Goal: Navigation & Orientation: Find specific page/section

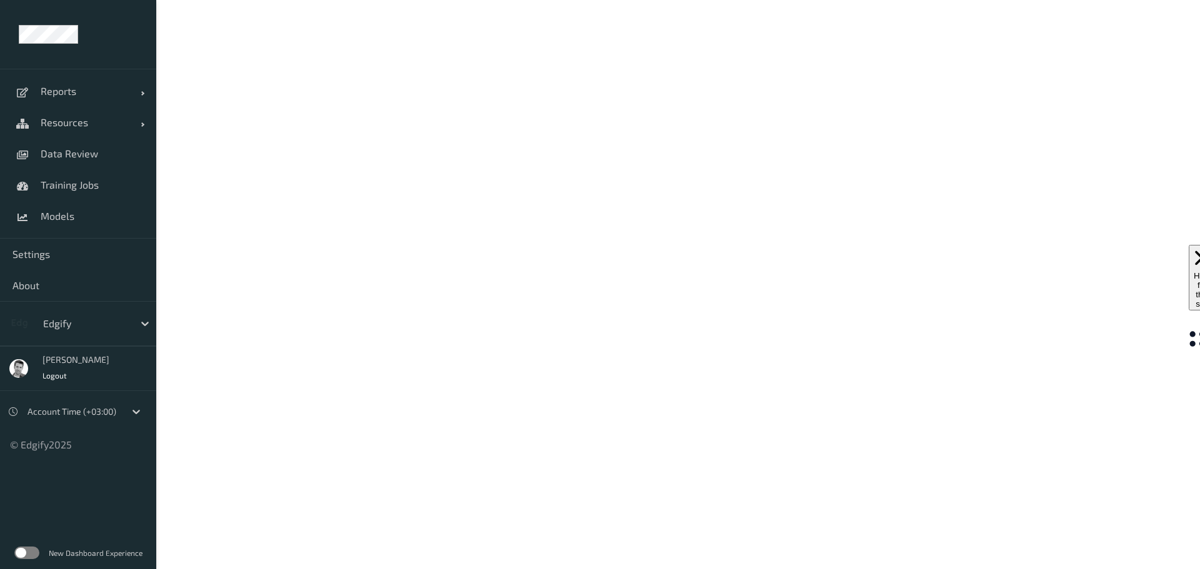
click at [33, 554] on label at bounding box center [26, 553] width 25 height 12
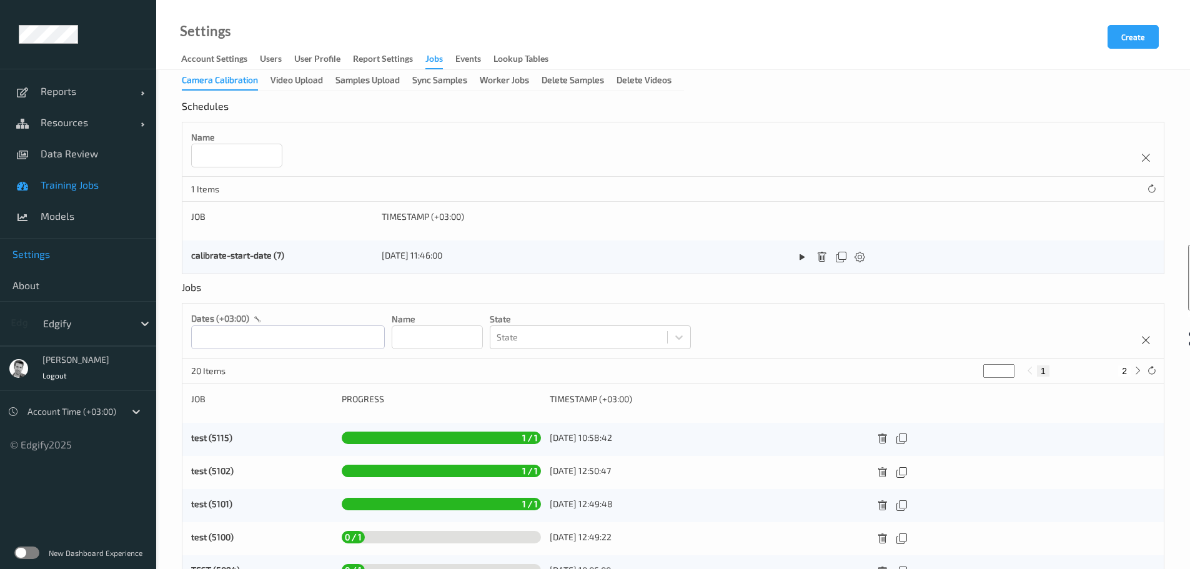
click at [66, 188] on span "Training Jobs" at bounding box center [92, 185] width 103 height 12
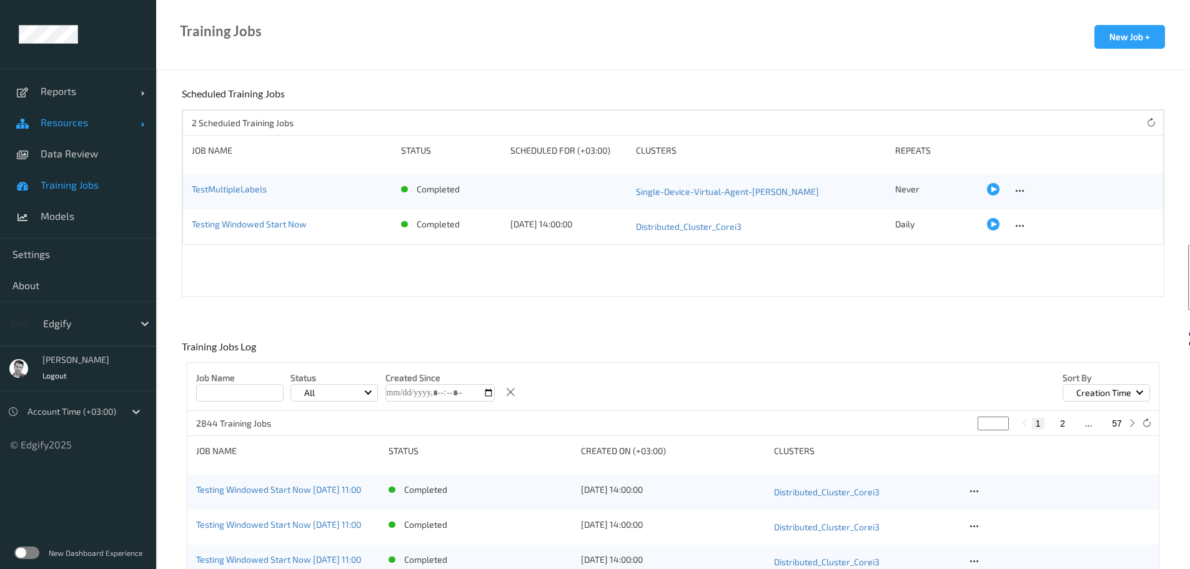
click at [61, 121] on span "Resources" at bounding box center [91, 122] width 100 height 12
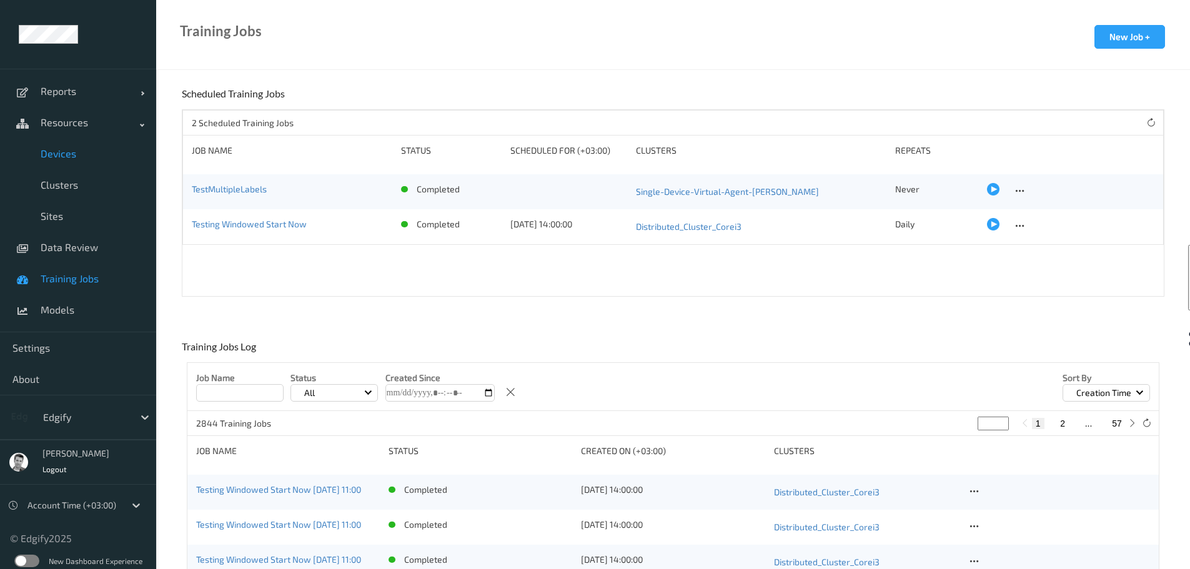
click at [59, 151] on span "Devices" at bounding box center [92, 153] width 103 height 12
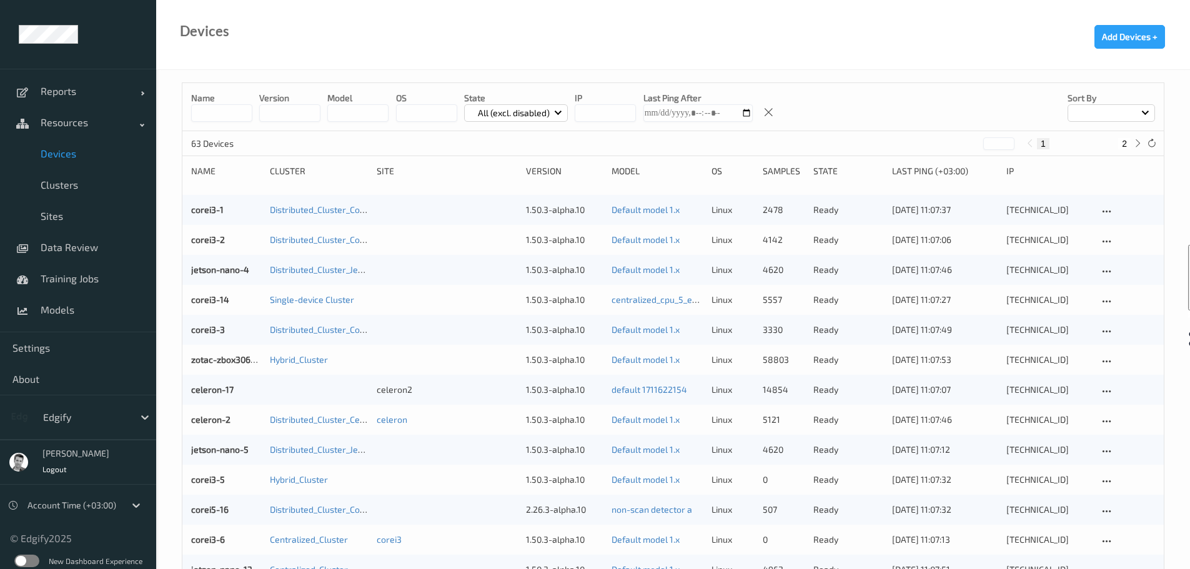
click at [27, 561] on label at bounding box center [26, 561] width 25 height 12
